Goal: Check status: Check status

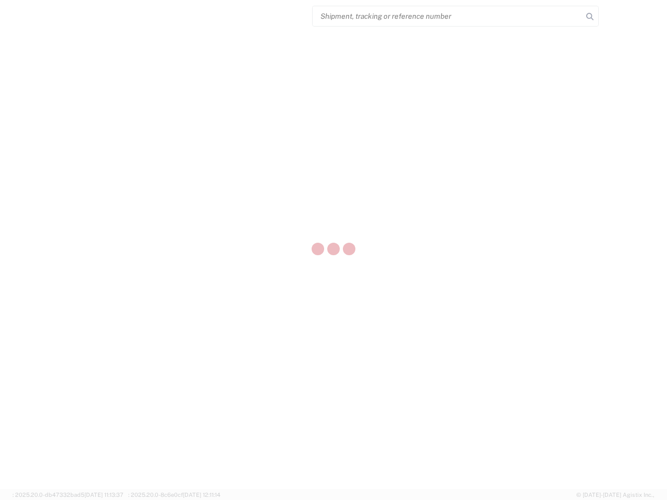
select select "US"
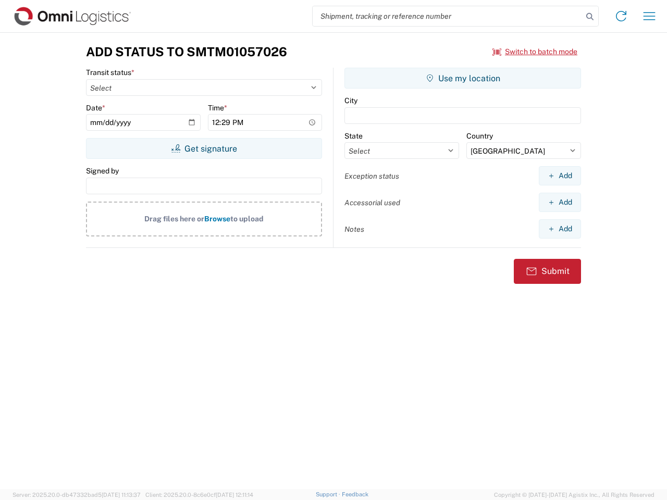
click at [447, 16] on input "search" at bounding box center [448, 16] width 270 height 20
click at [590, 17] on icon at bounding box center [589, 16] width 15 height 15
click at [621, 16] on icon at bounding box center [621, 16] width 17 height 17
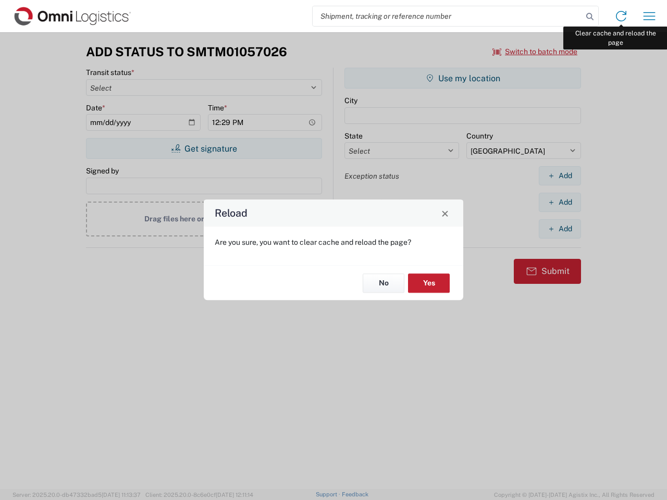
click at [649, 16] on div "Reload Are you sure, you want to clear cache and reload the page? No Yes" at bounding box center [333, 250] width 667 height 500
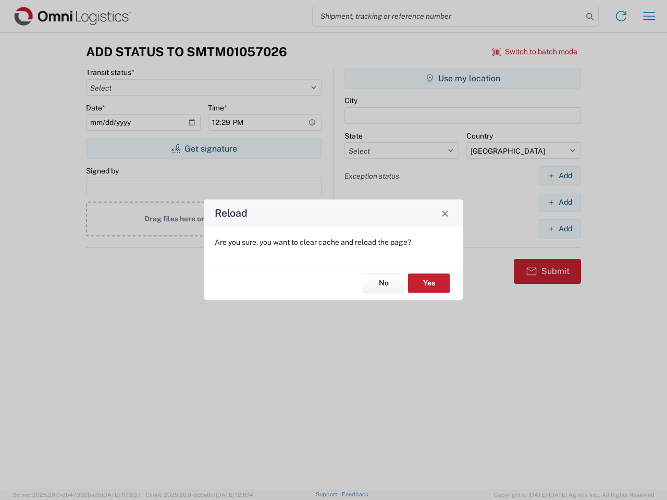
click at [535, 52] on div "Reload Are you sure, you want to clear cache and reload the page? No Yes" at bounding box center [333, 250] width 667 height 500
click at [204, 148] on div "Reload Are you sure, you want to clear cache and reload the page? No Yes" at bounding box center [333, 250] width 667 height 500
click at [463, 78] on div "Reload Are you sure, you want to clear cache and reload the page? No Yes" at bounding box center [333, 250] width 667 height 500
click at [559, 176] on div "Reload Are you sure, you want to clear cache and reload the page? No Yes" at bounding box center [333, 250] width 667 height 500
click at [559, 202] on div "Reload Are you sure, you want to clear cache and reload the page? No Yes" at bounding box center [333, 250] width 667 height 500
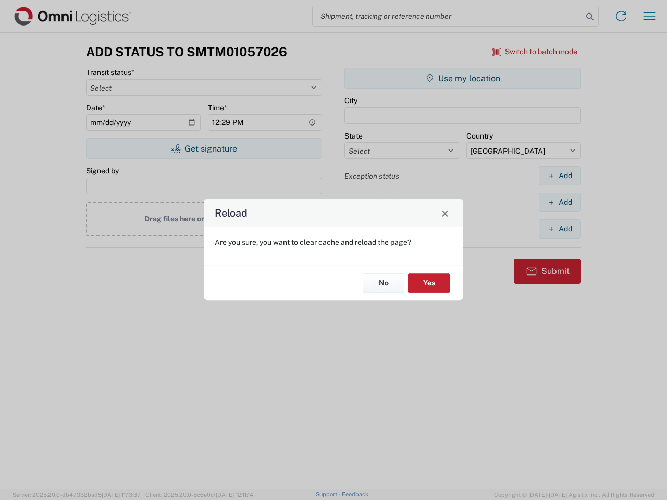
click at [559, 229] on div "Reload Are you sure, you want to clear cache and reload the page? No Yes" at bounding box center [333, 250] width 667 height 500
